Goal: Task Accomplishment & Management: Complete application form

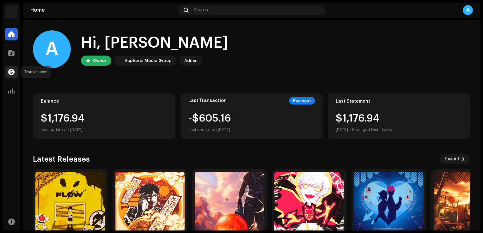
click at [10, 70] on span at bounding box center [11, 72] width 6 height 5
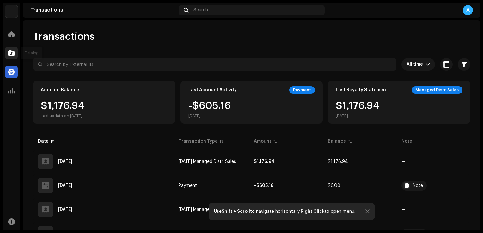
click at [11, 52] on span at bounding box center [11, 53] width 6 height 5
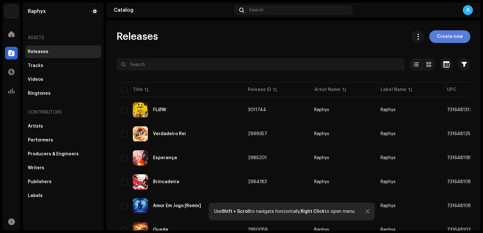
click at [444, 36] on span "Create new" at bounding box center [450, 36] width 26 height 13
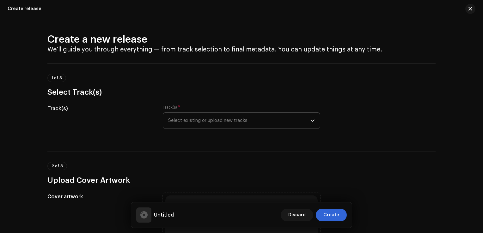
click at [296, 128] on span "Select existing or upload new tracks" at bounding box center [239, 121] width 142 height 16
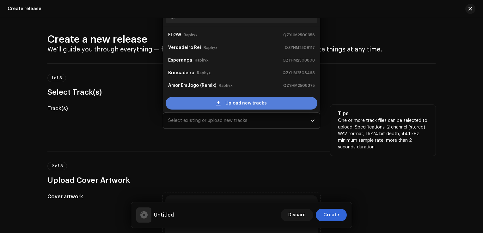
click at [251, 99] on span "Upload new tracks" at bounding box center [245, 103] width 41 height 13
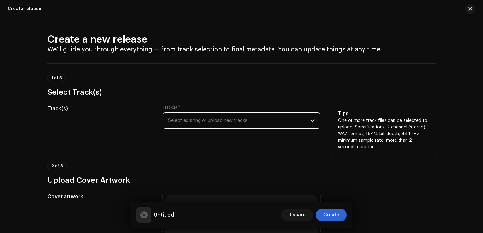
click at [259, 124] on span "Select existing or upload new tracks" at bounding box center [239, 121] width 142 height 16
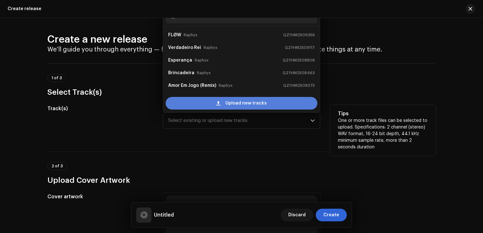
click at [271, 101] on div "Upload new tracks" at bounding box center [242, 103] width 152 height 13
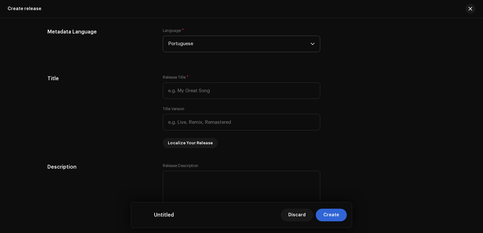
scroll to position [518, 0]
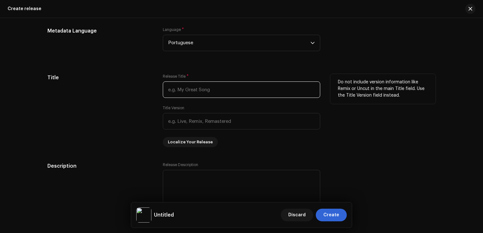
click at [204, 85] on input "text" at bounding box center [241, 90] width 157 height 16
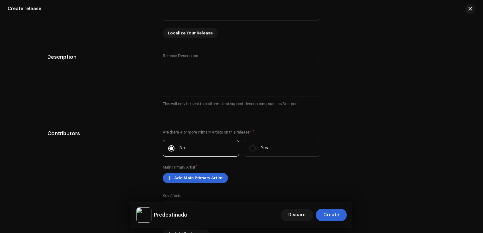
scroll to position [721, 0]
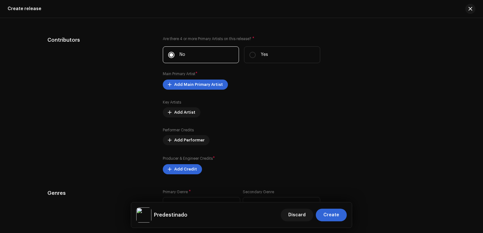
type input "Predestinado"
click at [204, 85] on span "Add Main Primary Artist" at bounding box center [198, 84] width 49 height 13
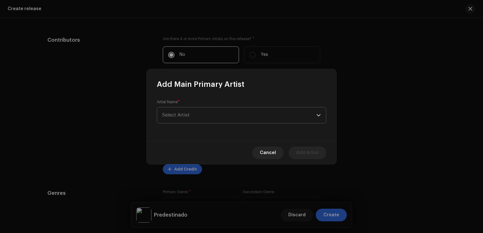
click at [204, 113] on span "Select Artist" at bounding box center [239, 115] width 154 height 16
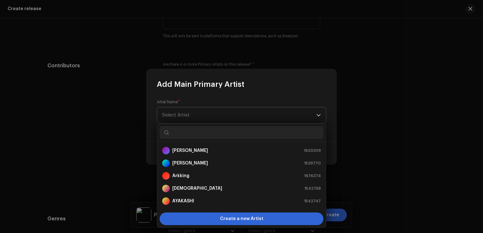
scroll to position [746, 0]
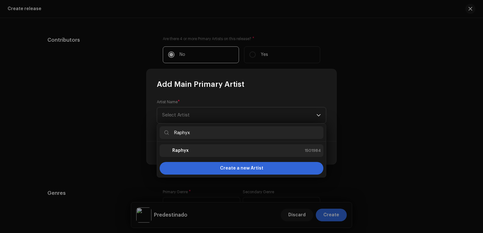
type input "Raphyx"
click at [194, 148] on div "Raphyx 1501984" at bounding box center [241, 151] width 159 height 8
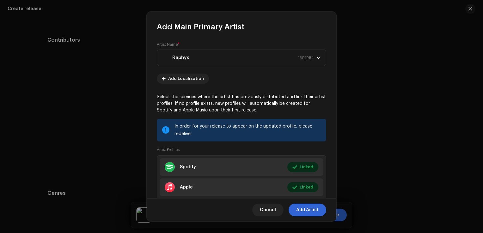
scroll to position [38, 0]
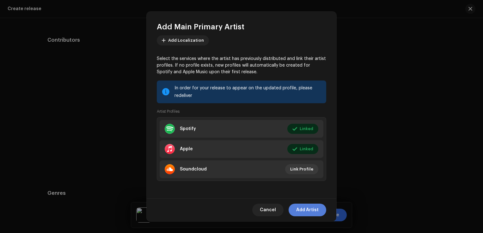
click at [305, 212] on span "Add Artist" at bounding box center [307, 210] width 22 height 13
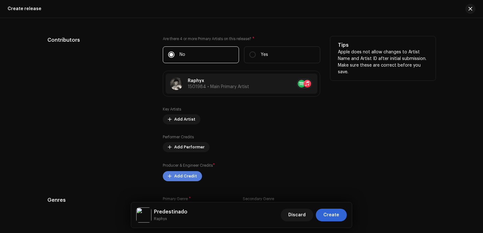
click at [174, 178] on span "Add Credit" at bounding box center [185, 176] width 23 height 13
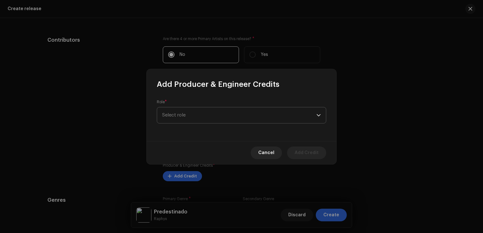
click at [194, 120] on span "Select role" at bounding box center [239, 115] width 154 height 16
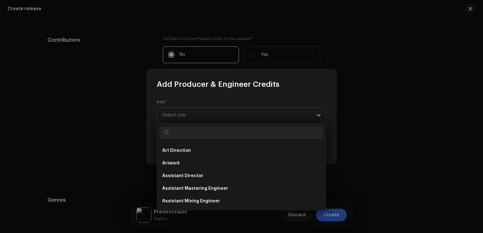
click at [193, 132] on input "text" at bounding box center [242, 132] width 164 height 13
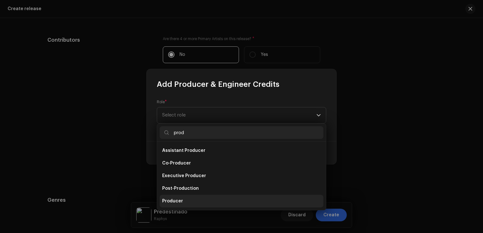
type input "prod"
click at [180, 201] on span "Producer" at bounding box center [172, 201] width 21 height 6
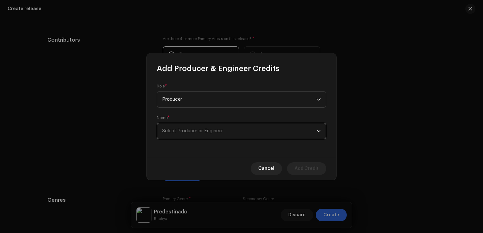
click at [201, 130] on span "Select Producer or Engineer" at bounding box center [192, 131] width 61 height 5
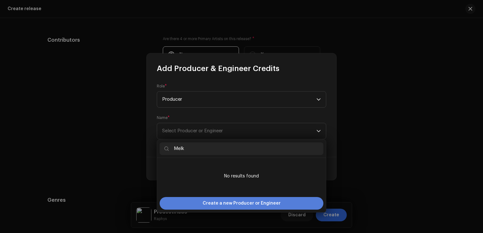
type input "Melk"
click at [216, 201] on span "Create a new Producer or Engineer" at bounding box center [242, 203] width 78 height 13
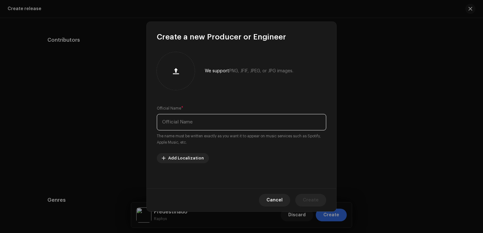
click at [195, 116] on input "text" at bounding box center [241, 122] width 169 height 16
type input "Melk"
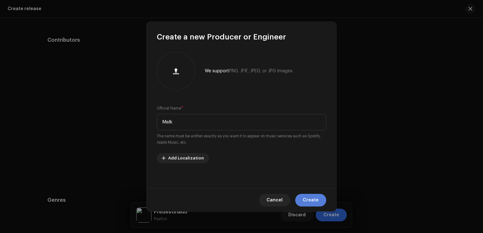
click at [310, 198] on span "Create" at bounding box center [311, 200] width 16 height 13
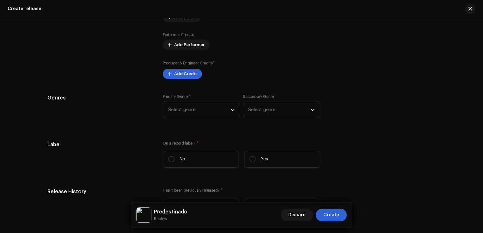
scroll to position [855, 0]
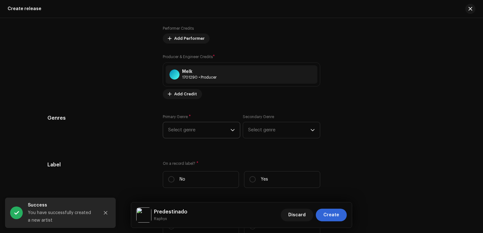
click at [200, 130] on span "Select genre" at bounding box center [199, 130] width 62 height 16
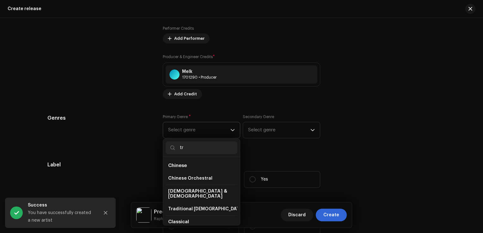
type input "t"
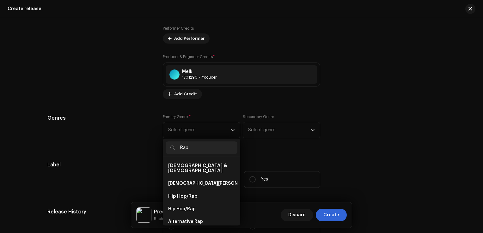
type input "Rap"
click at [191, 194] on span "Hip Hop/Rap" at bounding box center [182, 196] width 29 height 5
click at [187, 206] on span "Hip Hop/Rap" at bounding box center [181, 209] width 27 height 6
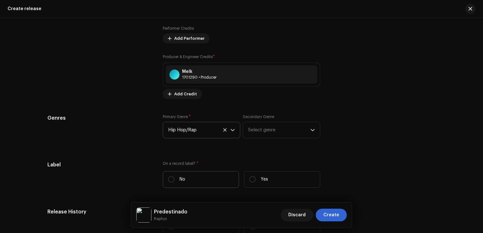
click at [201, 180] on label "No" at bounding box center [201, 179] width 76 height 17
click at [174, 180] on input "No" at bounding box center [171, 179] width 6 height 6
radio input "true"
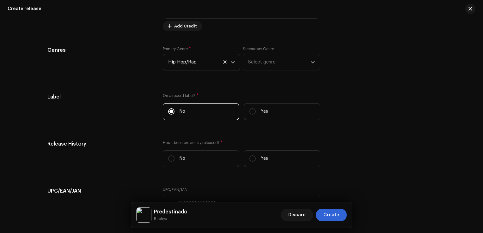
scroll to position [933, 0]
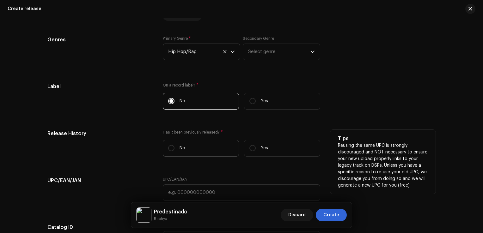
click at [175, 143] on label "No" at bounding box center [201, 148] width 76 height 17
click at [174, 145] on input "No" at bounding box center [171, 148] width 6 height 6
radio input "true"
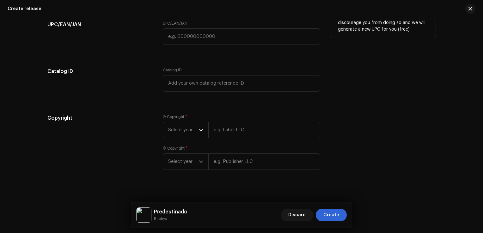
scroll to position [1096, 0]
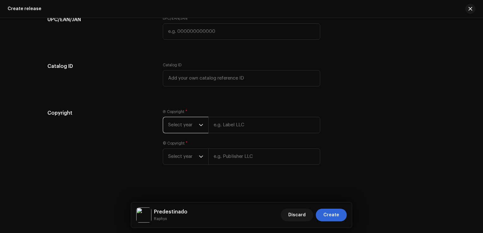
click at [172, 123] on span "Select year" at bounding box center [183, 125] width 31 height 16
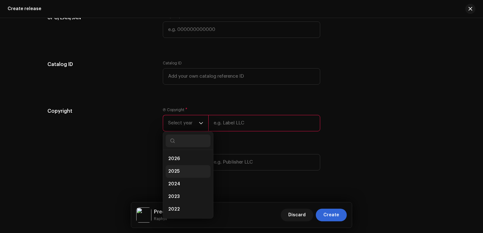
click at [182, 176] on li "2025" at bounding box center [188, 171] width 45 height 13
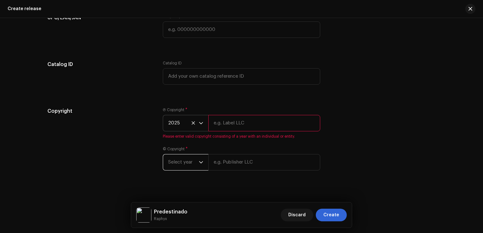
click at [185, 170] on span "Select year" at bounding box center [183, 163] width 31 height 16
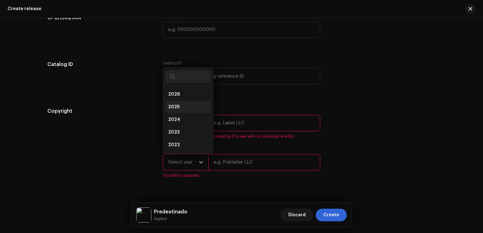
click at [180, 109] on li "2025" at bounding box center [188, 107] width 45 height 13
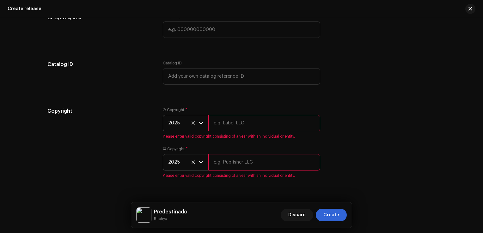
click at [218, 122] on input "text" at bounding box center [264, 123] width 112 height 16
type input "Raphyx"
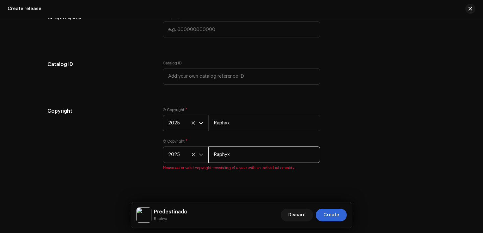
type input "Raphyx"
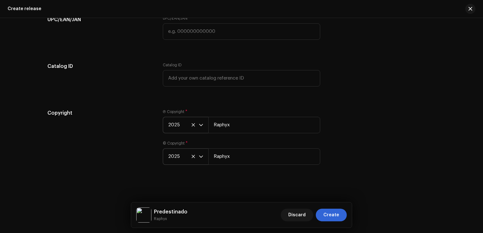
click at [315, 113] on div "Ⓟ Copyright * 2025 Raphyx" at bounding box center [241, 121] width 157 height 24
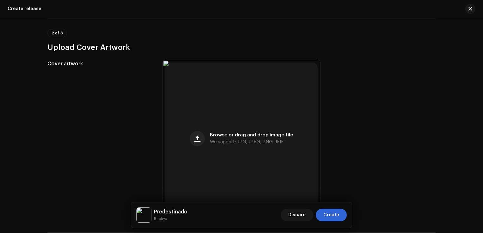
scroll to position [0, 0]
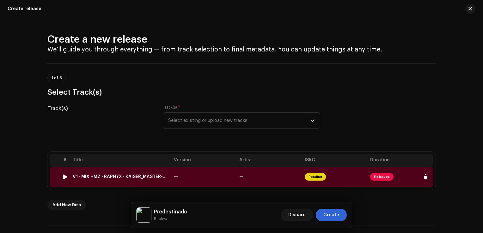
click at [276, 173] on td "—" at bounding box center [269, 177] width 65 height 20
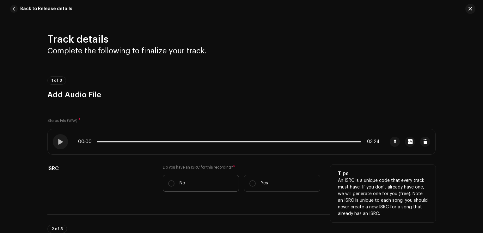
click at [214, 183] on label "No" at bounding box center [201, 183] width 76 height 17
click at [174, 183] on input "No" at bounding box center [171, 183] width 6 height 6
radio input "true"
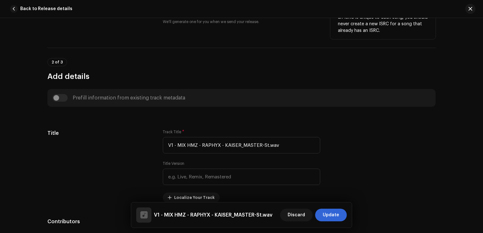
scroll to position [185, 0]
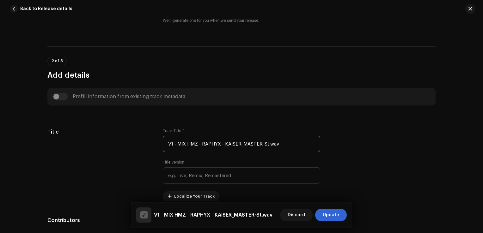
drag, startPoint x: 279, startPoint y: 139, endPoint x: 56, endPoint y: 119, distance: 223.4
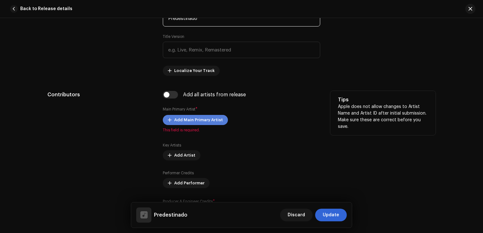
scroll to position [310, 0]
type input "Predestinado"
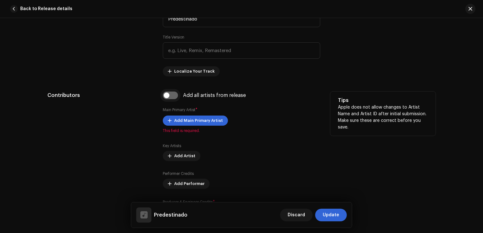
click at [168, 94] on input "checkbox" at bounding box center [170, 96] width 15 height 8
checkbox input "true"
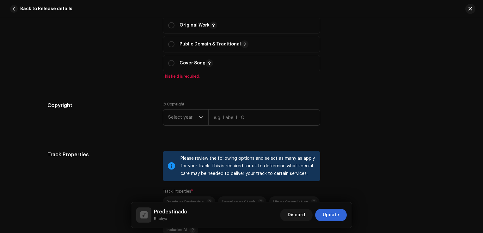
scroll to position [769, 0]
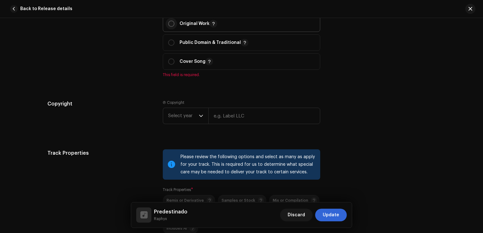
click at [170, 26] on input "radio" at bounding box center [171, 24] width 6 height 6
radio input "true"
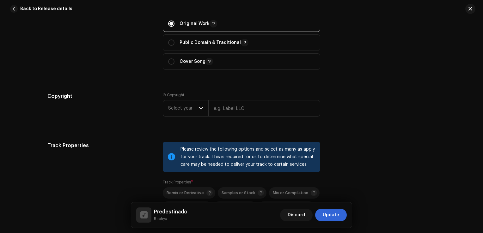
click at [151, 110] on div "Copyright" at bounding box center [99, 110] width 105 height 34
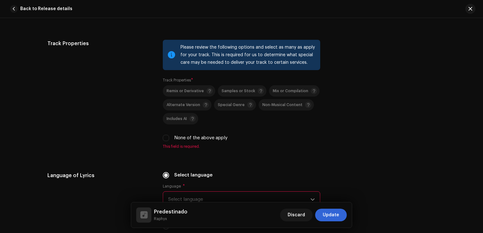
scroll to position [871, 0]
click at [164, 140] on input "None of the above apply" at bounding box center [166, 138] width 6 height 6
checkbox input "true"
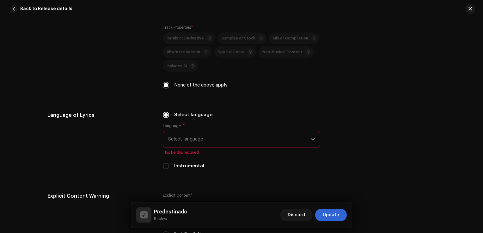
scroll to position [931, 0]
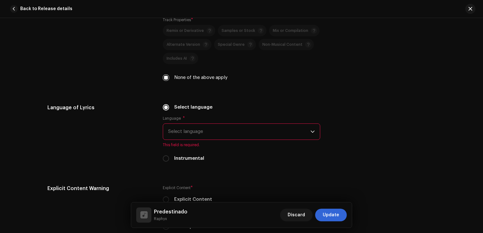
click at [183, 136] on span "Select language" at bounding box center [239, 132] width 142 height 16
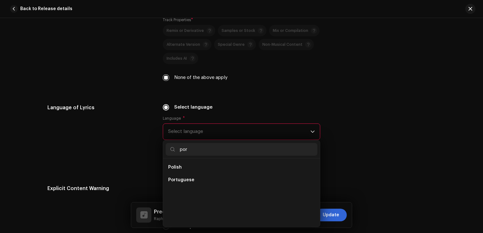
scroll to position [0, 0]
type input "port"
click at [179, 166] on span "Portuguese" at bounding box center [181, 167] width 26 height 6
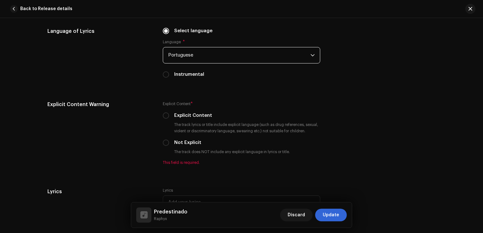
scroll to position [1016, 0]
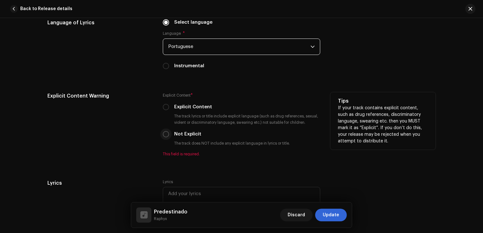
click at [167, 136] on input "Not Explicit" at bounding box center [166, 134] width 6 height 6
radio input "true"
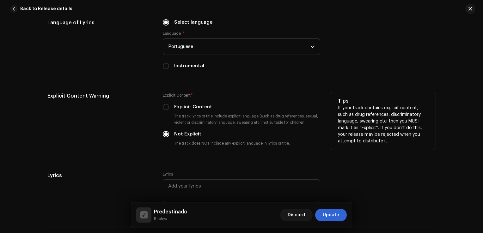
scroll to position [1161, 0]
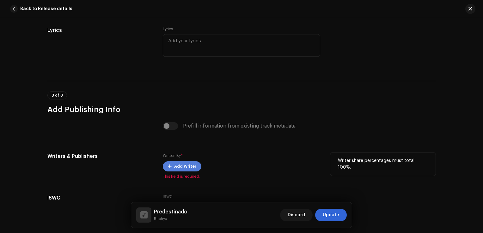
click at [169, 172] on button "Add Writer" at bounding box center [182, 167] width 39 height 10
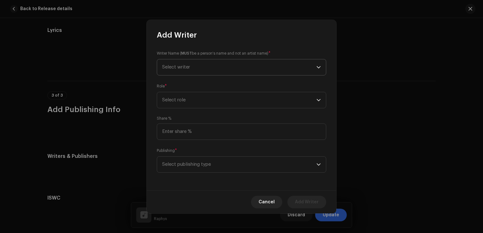
click at [248, 70] on span "Select writer" at bounding box center [239, 67] width 154 height 16
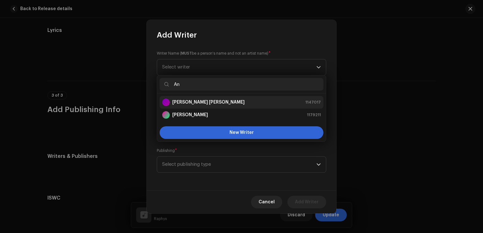
type input "An"
click at [242, 102] on div "[PERSON_NAME] [PERSON_NAME] 1147017" at bounding box center [241, 103] width 159 height 8
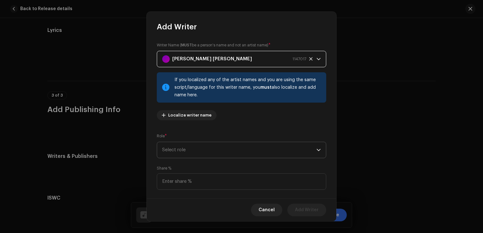
click at [195, 146] on span "Select role" at bounding box center [239, 150] width 154 height 16
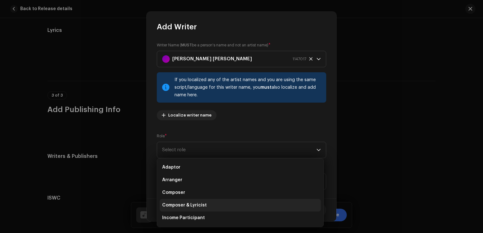
click at [186, 208] on span "Composer & Lyricist" at bounding box center [184, 205] width 45 height 6
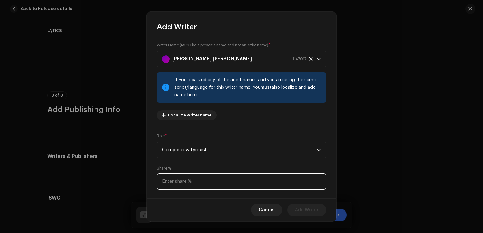
click at [195, 180] on input at bounding box center [241, 182] width 169 height 16
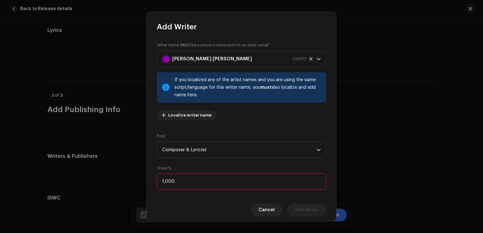
type input "100.00"
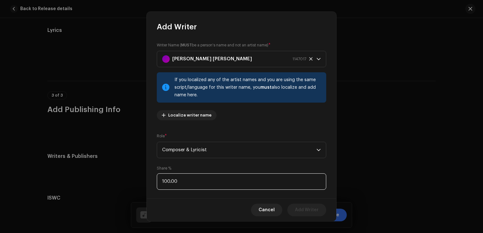
scroll to position [42, 0]
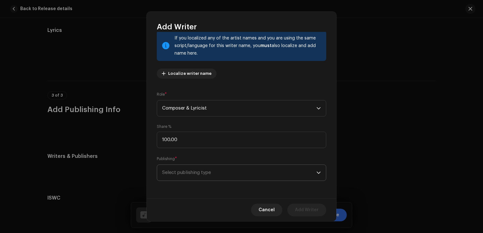
click at [264, 179] on span "Select publishing type" at bounding box center [239, 173] width 154 height 16
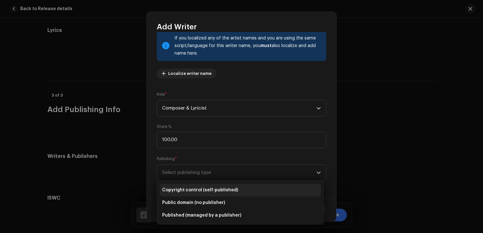
click at [253, 186] on li "Copyright control (self-published)" at bounding box center [240, 190] width 161 height 13
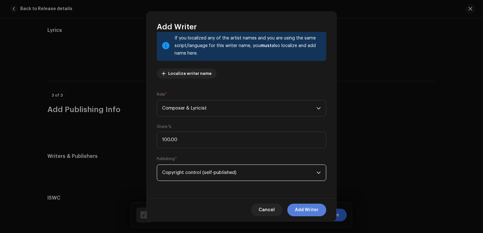
click at [306, 209] on span "Add Writer" at bounding box center [307, 210] width 24 height 13
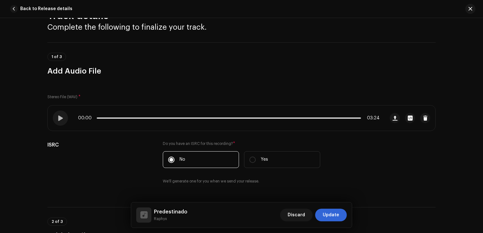
scroll to position [0, 0]
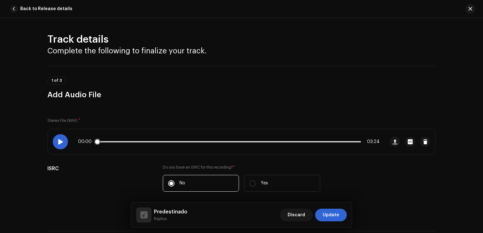
click at [58, 139] on span at bounding box center [60, 141] width 5 height 5
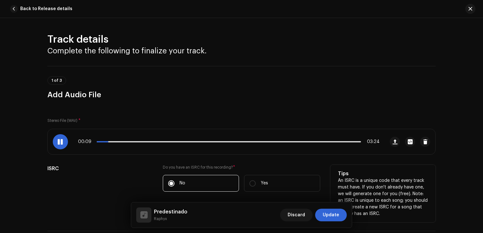
click at [114, 181] on div "ISRC" at bounding box center [99, 190] width 105 height 51
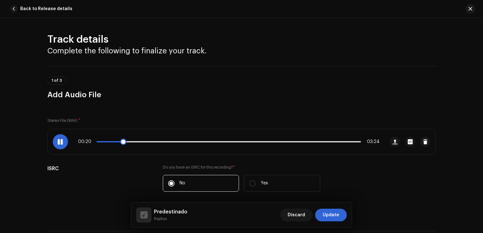
click at [60, 143] on span at bounding box center [60, 141] width 5 height 5
click at [58, 142] on span at bounding box center [60, 141] width 5 height 5
click at [335, 213] on span "Update" at bounding box center [331, 215] width 16 height 13
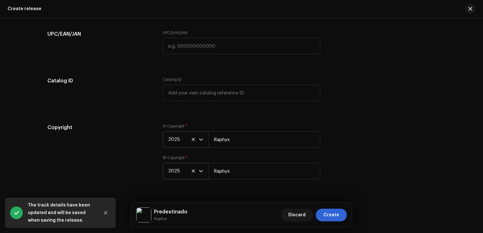
scroll to position [1096, 0]
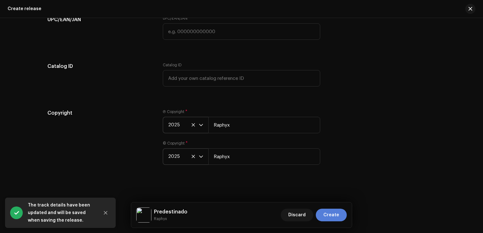
click at [336, 217] on span "Create" at bounding box center [331, 215] width 16 height 13
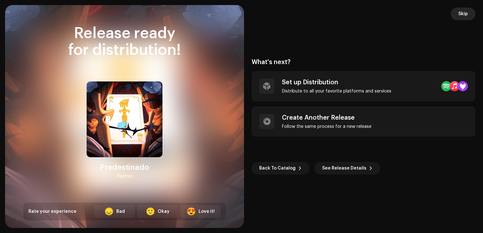
click at [466, 13] on span "Skip" at bounding box center [462, 14] width 9 height 13
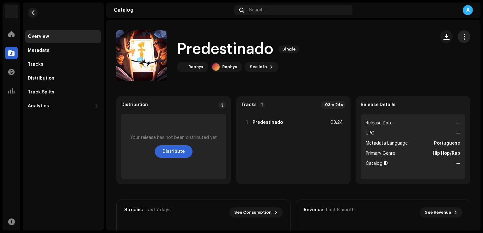
click at [461, 34] on span "button" at bounding box center [464, 36] width 6 height 5
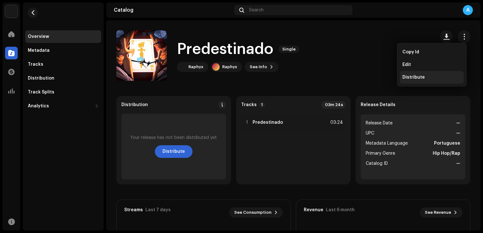
click at [431, 74] on div "Distribute" at bounding box center [432, 77] width 64 height 13
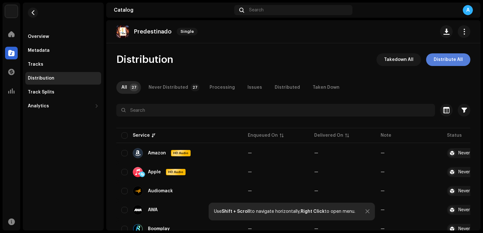
click at [448, 60] on span "Distribute All" at bounding box center [448, 59] width 29 height 13
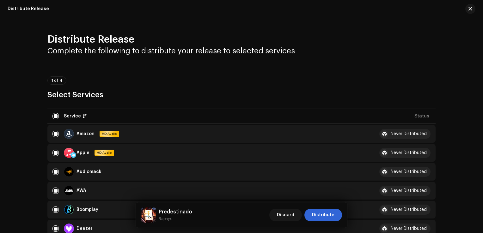
scroll to position [92, 0]
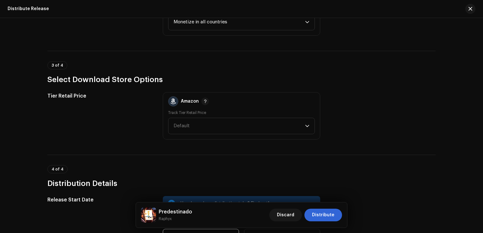
scroll to position [929, 0]
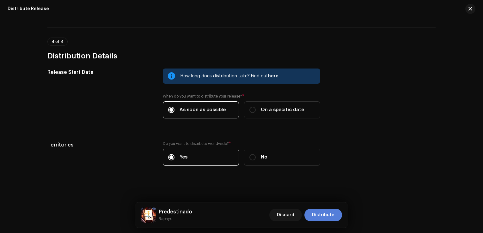
click at [324, 212] on span "Distribute" at bounding box center [323, 215] width 22 height 13
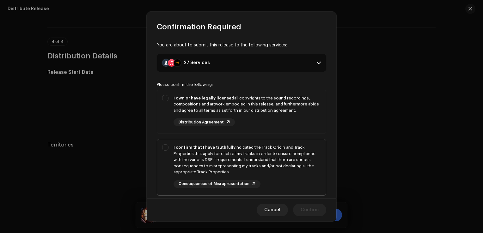
click at [166, 145] on div "I confirm that I have truthfully indicated the Track Origin and Track Propertie…" at bounding box center [241, 166] width 169 height 54
checkbox input "true"
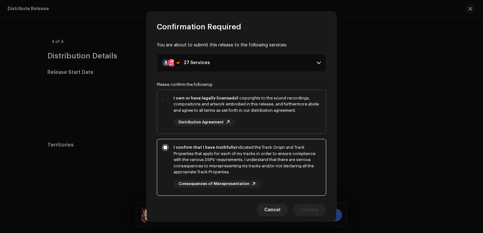
click at [164, 94] on div "I own or have legally licensed all copyrights to the sound recordings, composit…" at bounding box center [241, 110] width 169 height 41
checkbox input "true"
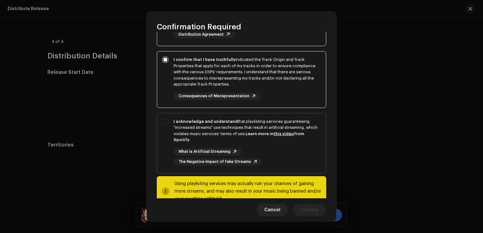
click at [182, 121] on strong "I acknowledge and understand" at bounding box center [206, 121] width 64 height 4
checkbox input "true"
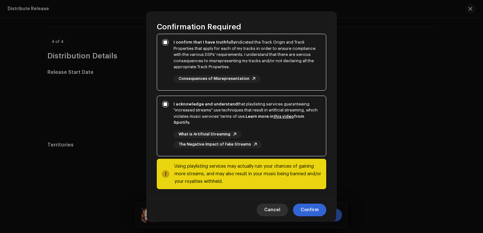
click at [265, 205] on button "Cancel" at bounding box center [272, 210] width 31 height 13
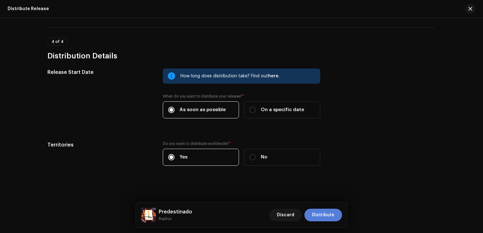
click at [315, 212] on span "Distribute" at bounding box center [323, 215] width 22 height 13
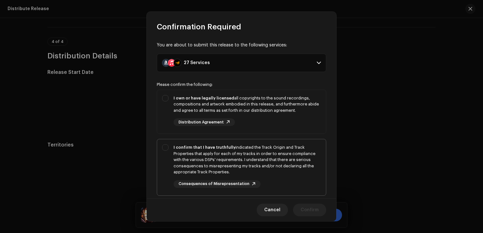
click at [244, 159] on div "I confirm that I have truthfully indicated the Track Origin and Track Propertie…" at bounding box center [247, 159] width 147 height 31
checkbox input "true"
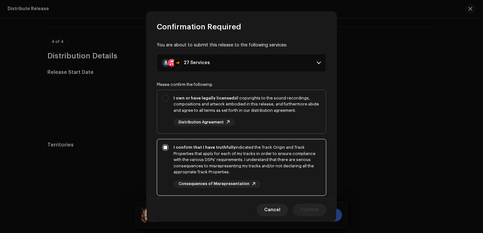
click at [250, 130] on div "I own or have legally licensed all copyrights to the sound recordings, composit…" at bounding box center [241, 110] width 169 height 41
checkbox input "true"
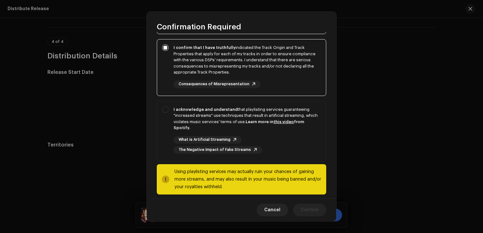
scroll to position [102, 0]
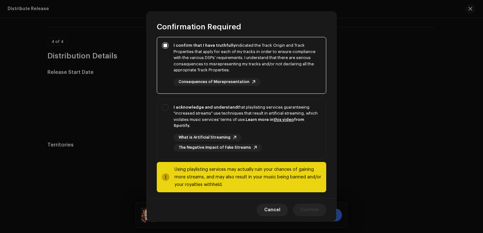
click at [250, 130] on div "I acknowledge and understand that playlisting services guaranteeing "increased …" at bounding box center [247, 127] width 147 height 47
checkbox input "true"
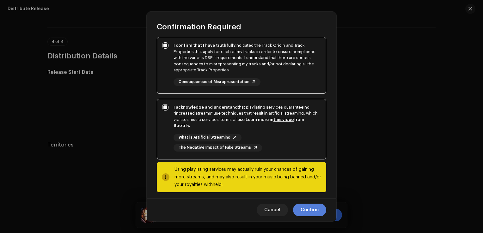
click at [312, 211] on span "Confirm" at bounding box center [310, 210] width 18 height 13
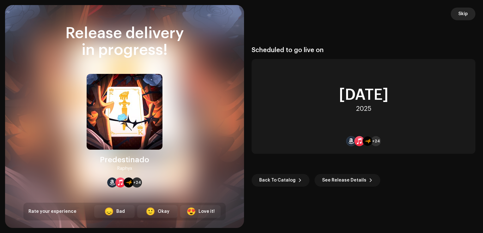
click at [459, 12] on span "Skip" at bounding box center [462, 14] width 9 height 13
